Goal: Contribute content: Contribute content

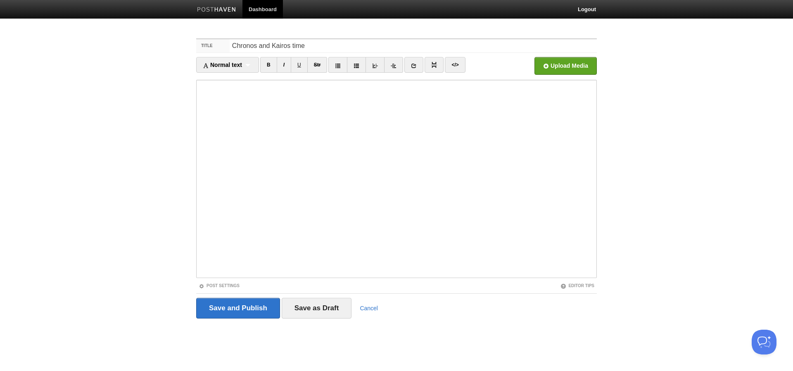
type input "Chronos and Kairos time"
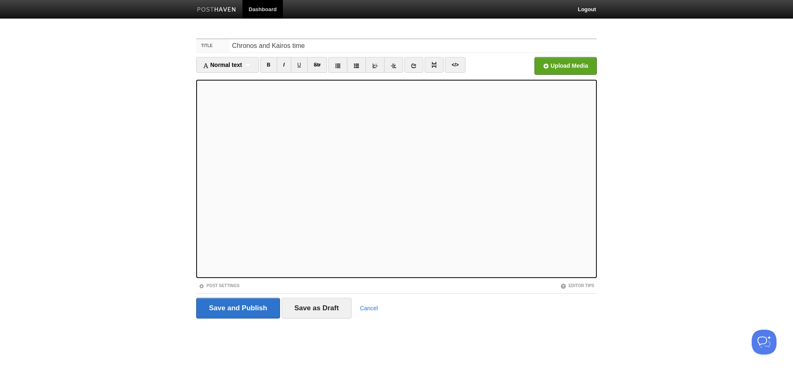
click at [569, 76] on div "Upload Media" at bounding box center [547, 68] width 100 height 23
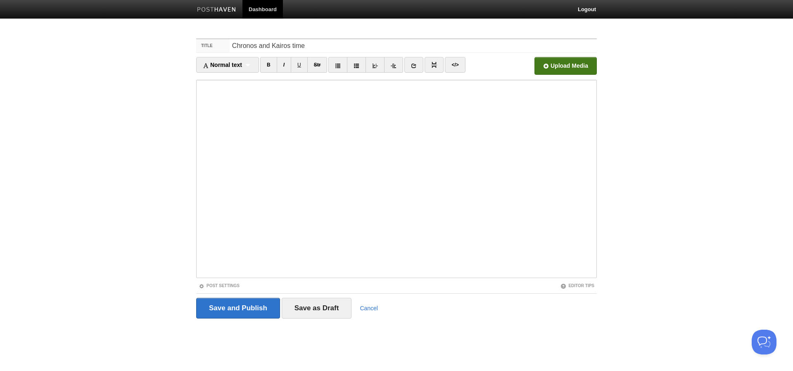
click at [568, 71] on input "file" at bounding box center [316, 68] width 625 height 42
click at [265, 309] on input "Save and Publish" at bounding box center [238, 308] width 84 height 21
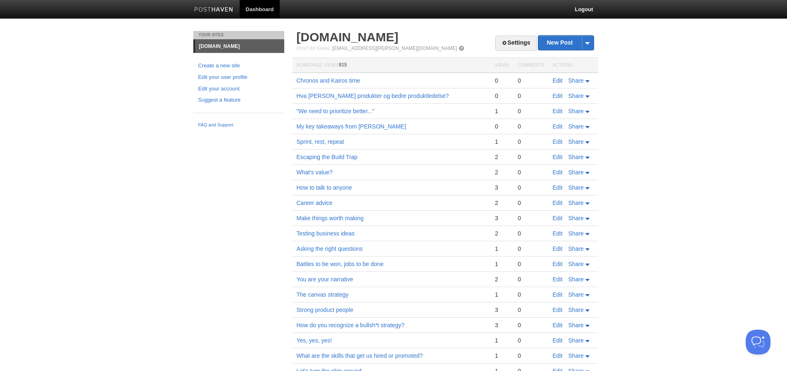
click at [558, 81] on link "Edit" at bounding box center [558, 80] width 10 height 7
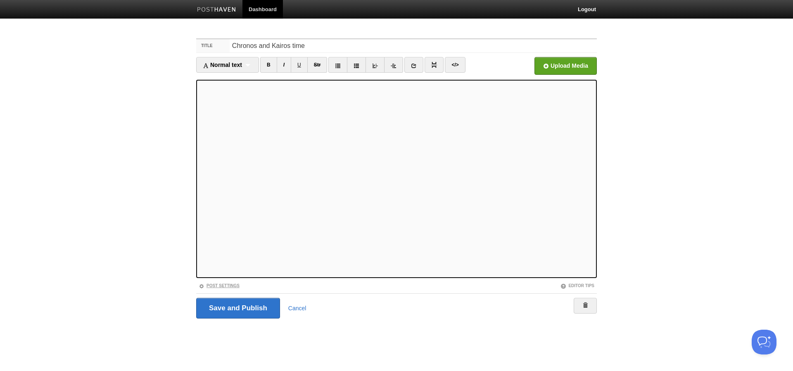
click at [226, 285] on link "Post Settings" at bounding box center [219, 285] width 41 height 5
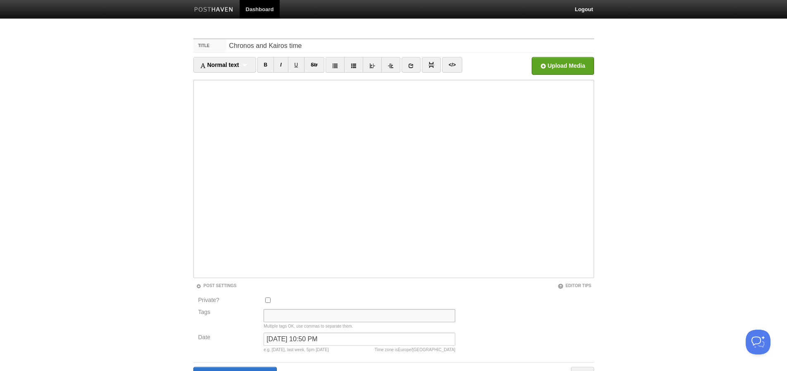
click at [291, 316] on input "Tags" at bounding box center [360, 315] width 192 height 13
click at [322, 316] on input "Tags" at bounding box center [360, 315] width 192 height 13
type input "product, innovation"
click at [533, 300] on div "Private? Tags product, innovation Multiple tags OK, use commas to separate them…" at bounding box center [393, 325] width 401 height 61
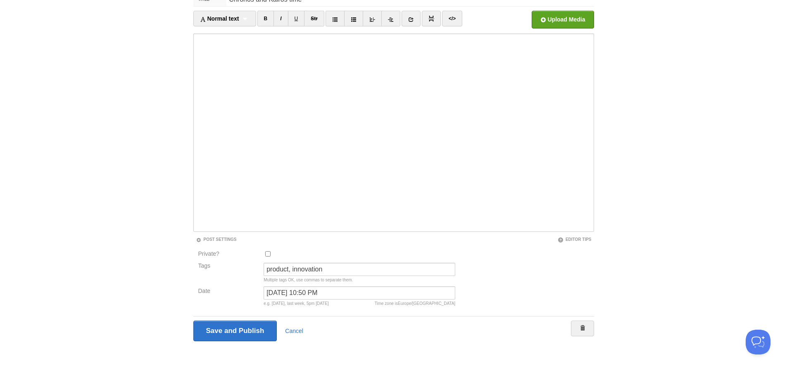
scroll to position [48, 0]
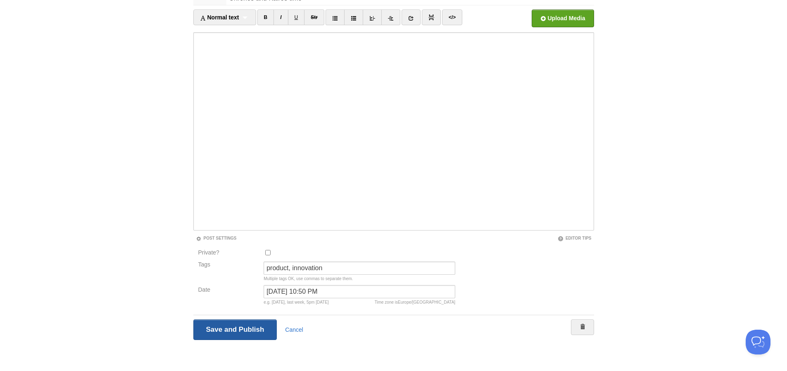
click at [246, 333] on input "Save and Publish" at bounding box center [235, 329] width 84 height 21
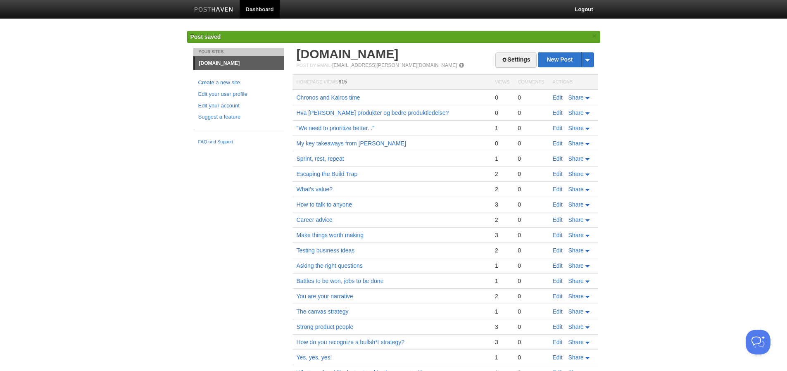
click at [209, 64] on link "[DOMAIN_NAME]" at bounding box center [239, 63] width 89 height 13
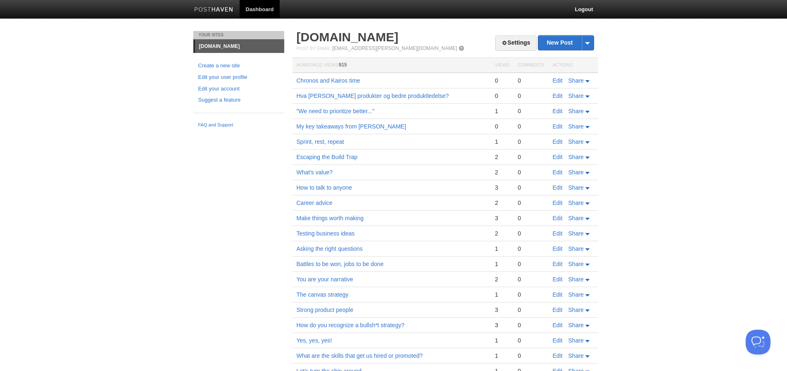
click at [313, 52] on div "Settings New Post by Web by Email [DOMAIN_NAME] Post by Email [EMAIL_ADDRESS][P…" at bounding box center [445, 358] width 297 height 654
click at [312, 39] on link "[DOMAIN_NAME]" at bounding box center [348, 37] width 102 height 14
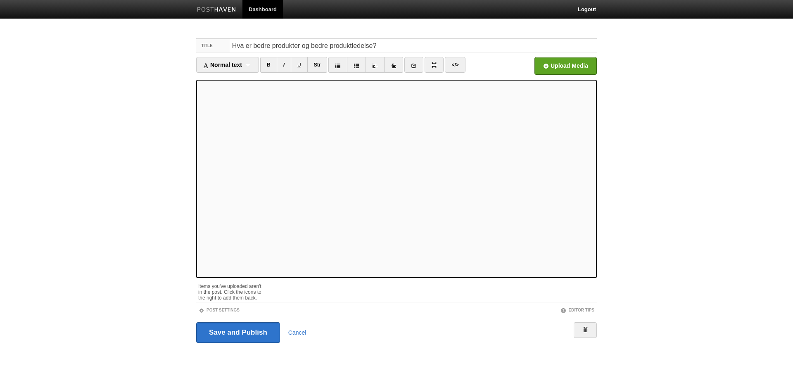
type input "[DATE] 6:59 PM"
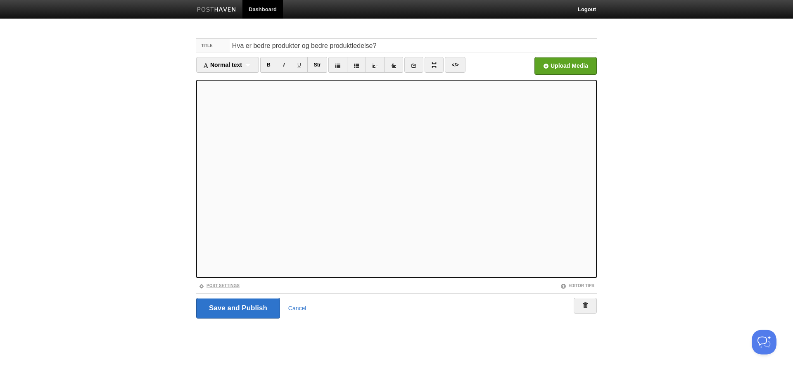
click at [211, 286] on link "Post Settings" at bounding box center [219, 285] width 41 height 5
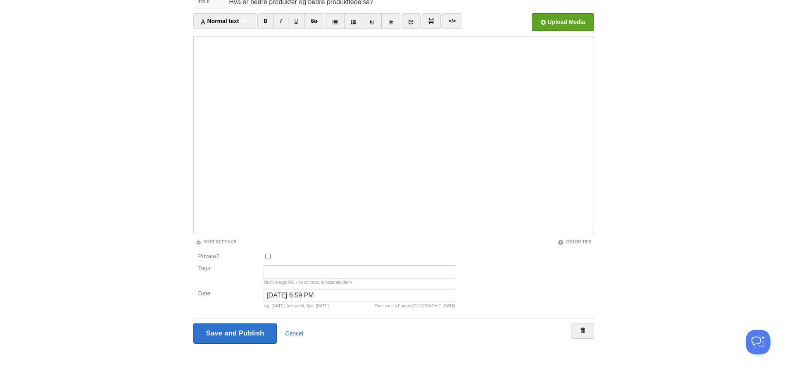
scroll to position [48, 0]
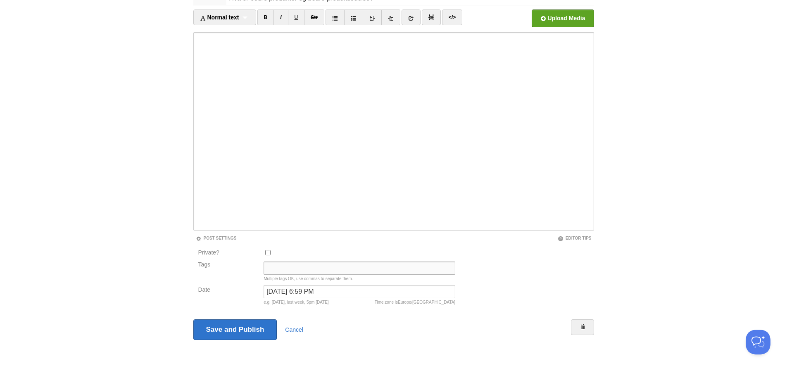
click at [291, 274] on input "Tags" at bounding box center [360, 267] width 192 height 13
type input "product"
click at [239, 330] on input "Save and Publish" at bounding box center [235, 329] width 84 height 21
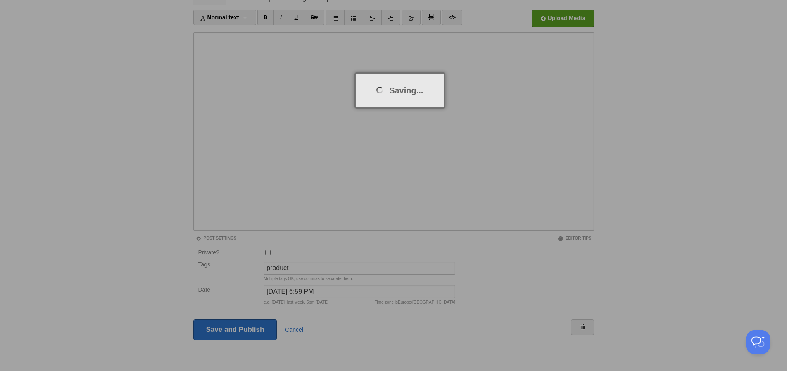
drag, startPoint x: 239, startPoint y: 330, endPoint x: 157, endPoint y: 342, distance: 82.2
click at [157, 342] on div at bounding box center [393, 185] width 787 height 371
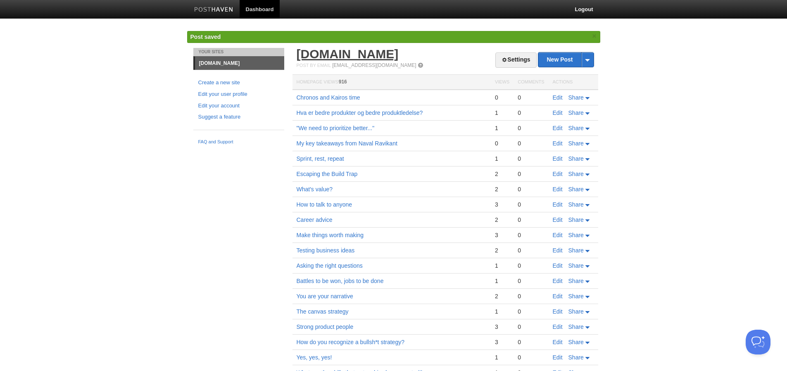
click at [298, 52] on link "[DOMAIN_NAME]" at bounding box center [348, 54] width 102 height 14
